Goal: Transaction & Acquisition: Book appointment/travel/reservation

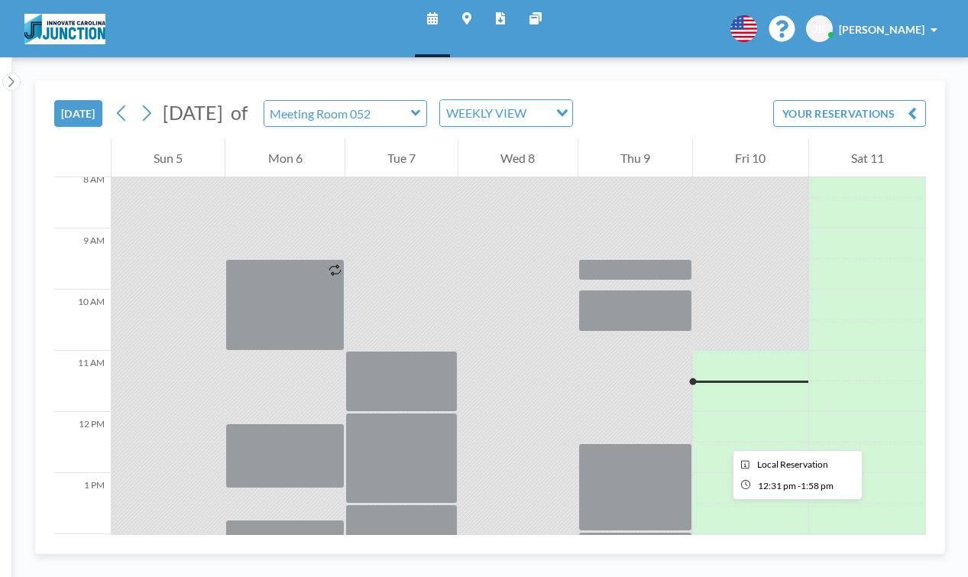
scroll to position [500, 0]
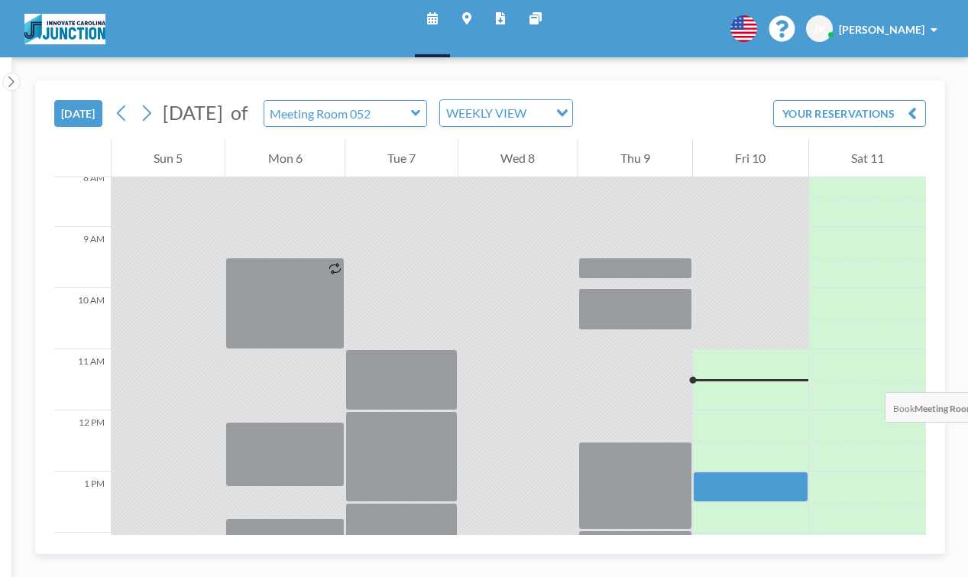
click at [704, 471] on div at bounding box center [750, 486] width 115 height 31
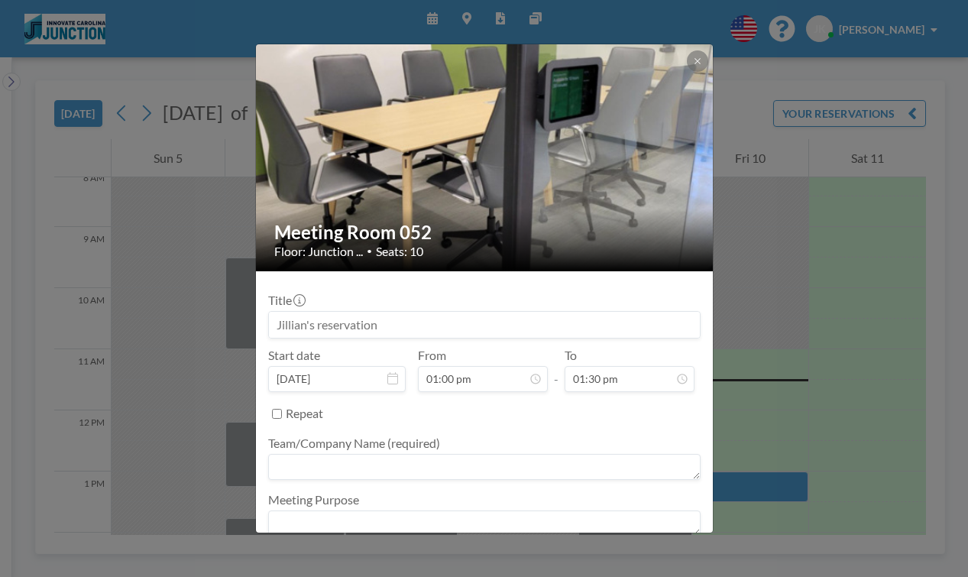
click at [348, 454] on textarea at bounding box center [484, 467] width 432 height 26
type textarea "TheRightOne"
click at [352, 510] on textarea at bounding box center [484, 523] width 432 height 26
type textarea "Interview"
click at [623, 552] on button "BOOK NOW" at bounding box center [661, 565] width 77 height 27
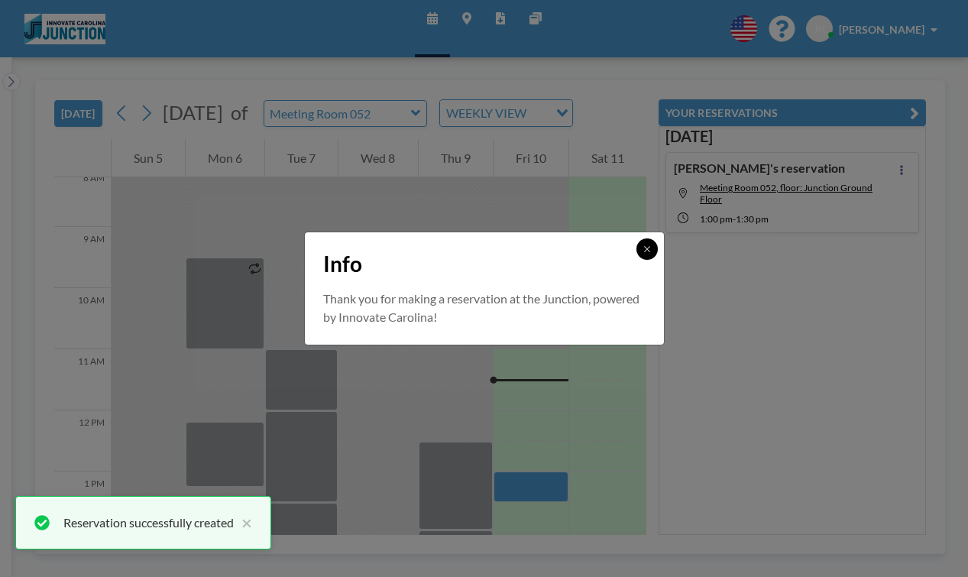
click at [636, 260] on button at bounding box center [646, 248] width 21 height 21
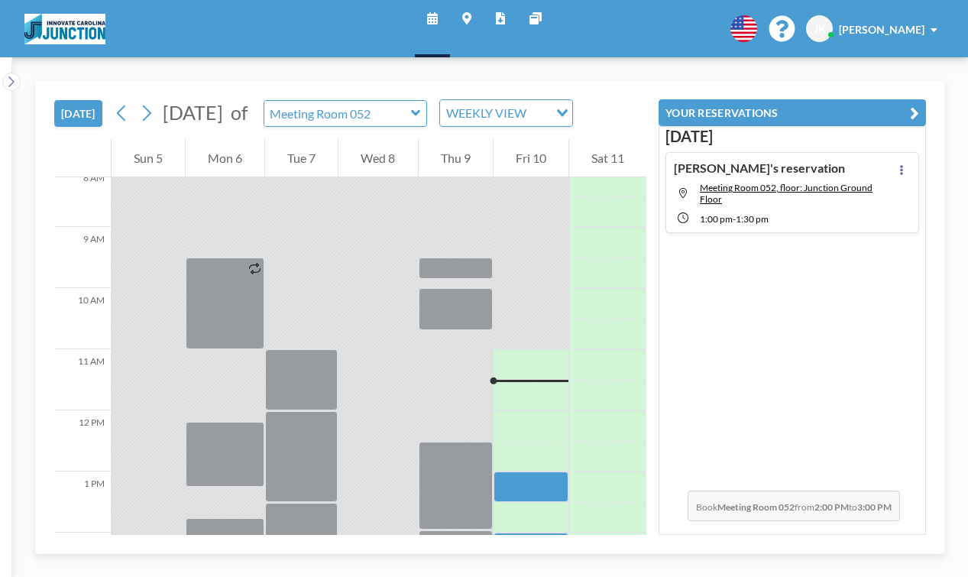
drag, startPoint x: 545, startPoint y: 353, endPoint x: 543, endPoint y: 384, distance: 30.6
click at [543, 533] on div at bounding box center [531, 563] width 75 height 61
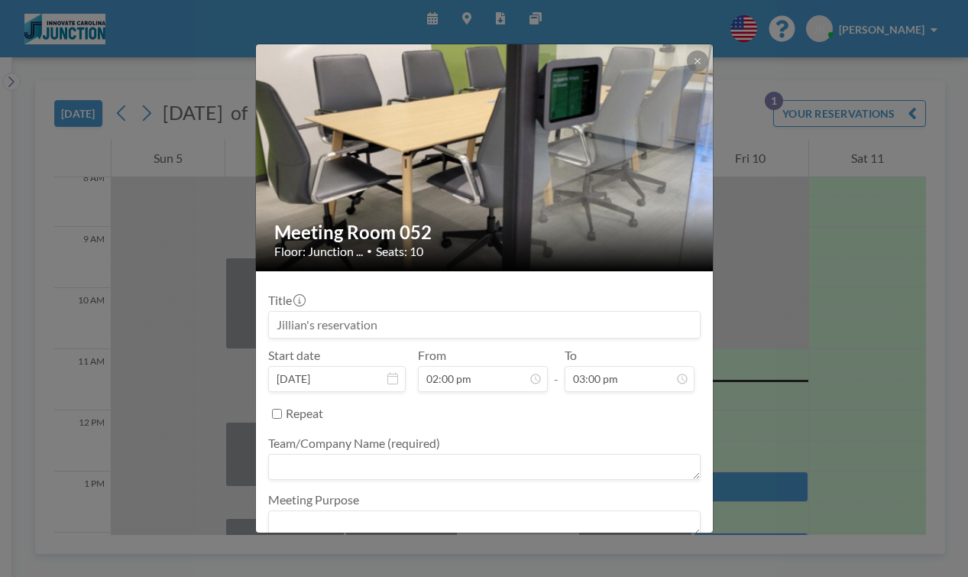
scroll to position [98, 0]
click at [390, 454] on textarea at bounding box center [484, 467] width 432 height 26
type textarea "Interview"
click at [623, 552] on button "BOOK NOW" at bounding box center [661, 565] width 77 height 27
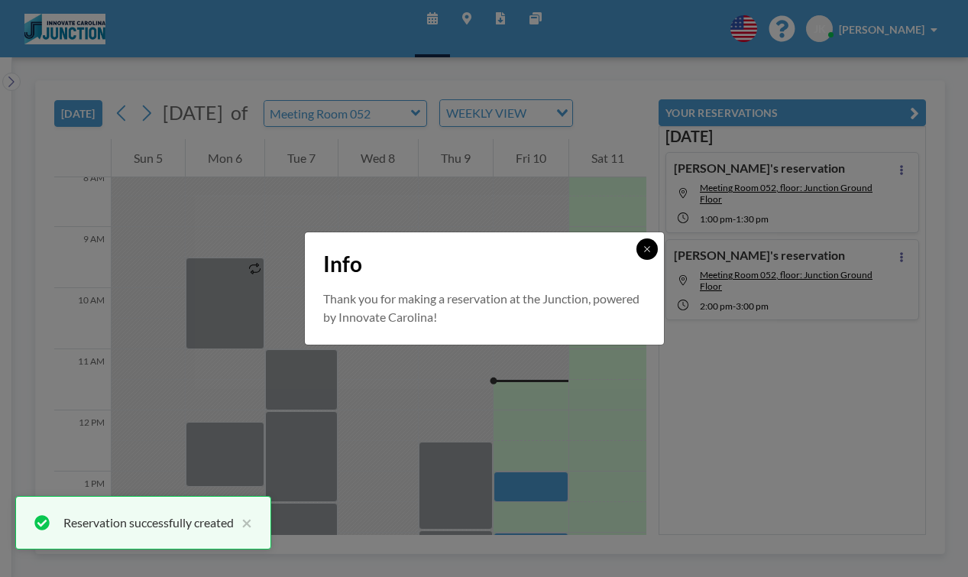
click at [643, 254] on icon at bounding box center [647, 249] width 9 height 9
